Goal: Information Seeking & Learning: Compare options

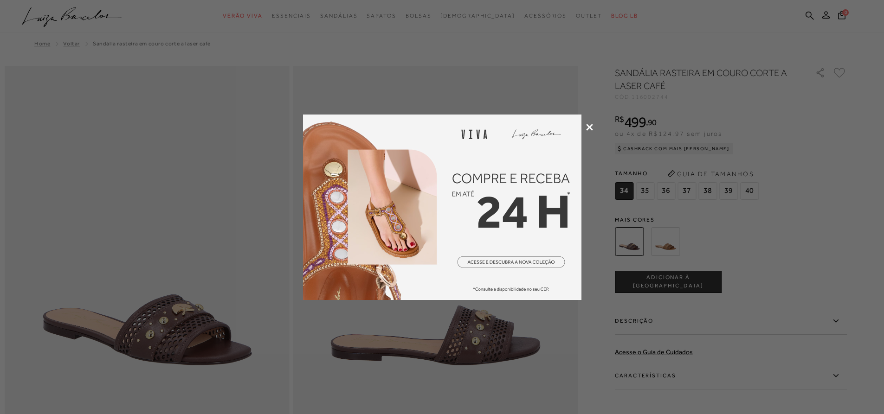
click at [586, 129] on icon at bounding box center [589, 127] width 7 height 7
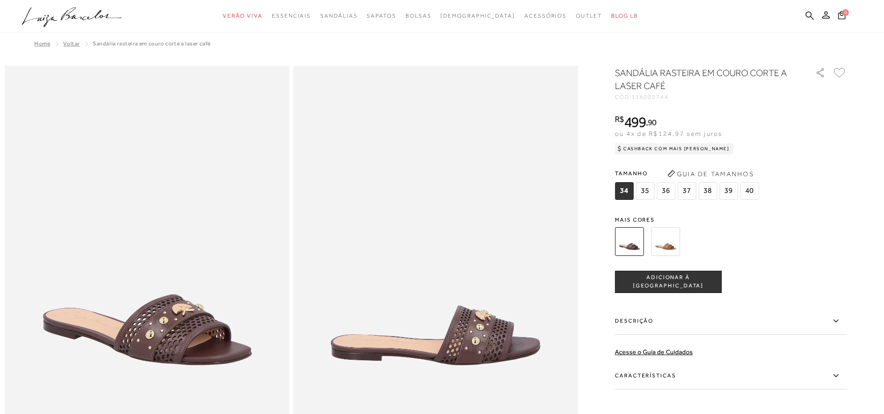
click at [677, 231] on img at bounding box center [665, 241] width 29 height 29
